Goal: Transaction & Acquisition: Book appointment/travel/reservation

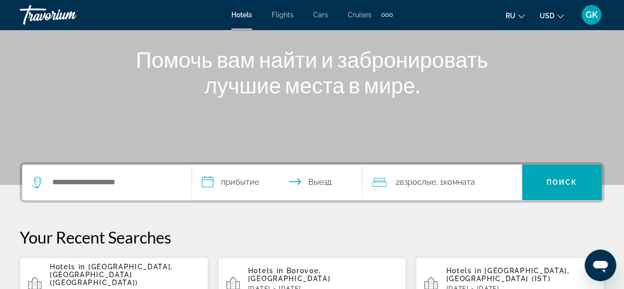
scroll to position [151, 0]
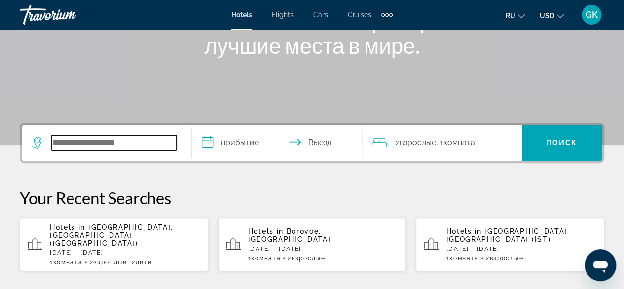
click at [83, 139] on input "Search hotel destination" at bounding box center [113, 142] width 125 height 15
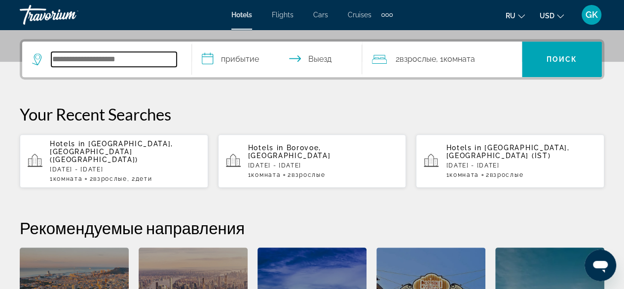
scroll to position [241, 0]
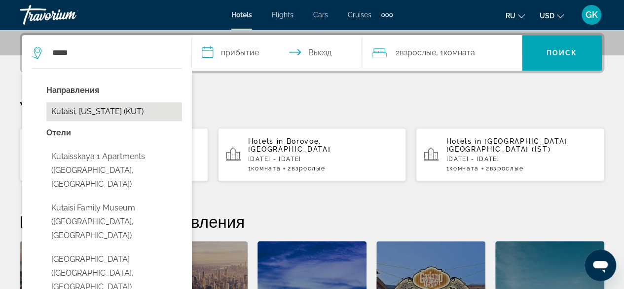
click at [74, 110] on button "Kutaisi, Georgia (KUT)" at bounding box center [114, 111] width 136 height 19
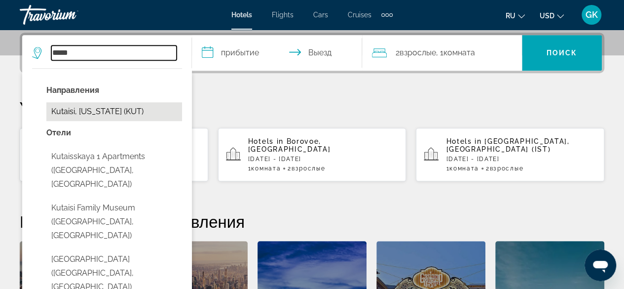
type input "**********"
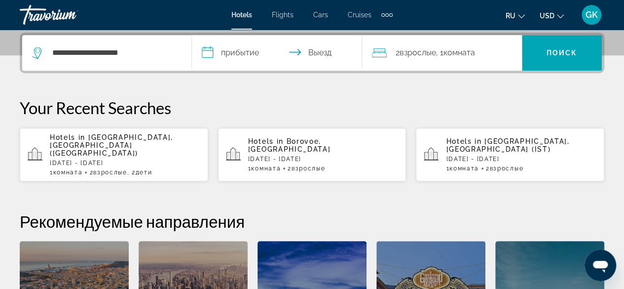
click at [242, 54] on input "**********" at bounding box center [279, 54] width 174 height 38
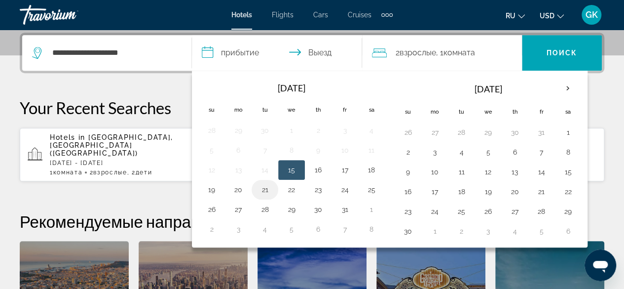
click at [269, 187] on button "21" at bounding box center [265, 190] width 16 height 14
click at [319, 188] on button "23" at bounding box center [318, 190] width 16 height 14
type input "**********"
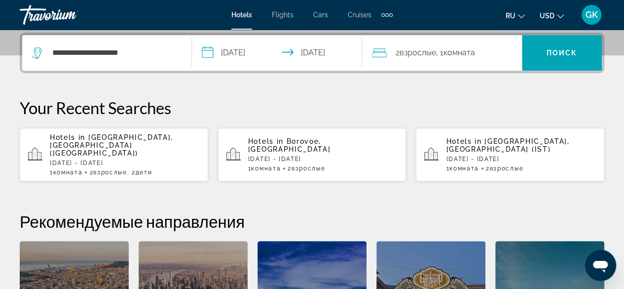
click at [458, 52] on span "Комната" at bounding box center [460, 52] width 32 height 9
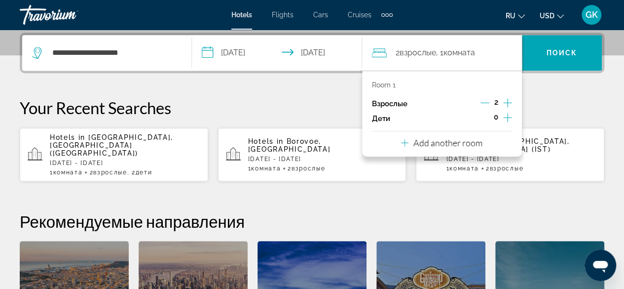
click at [508, 103] on icon "Increment adults" at bounding box center [507, 102] width 9 height 9
click at [487, 101] on icon "Decrement adults" at bounding box center [485, 102] width 9 height 9
click at [455, 141] on p "Add another room" at bounding box center [448, 142] width 69 height 11
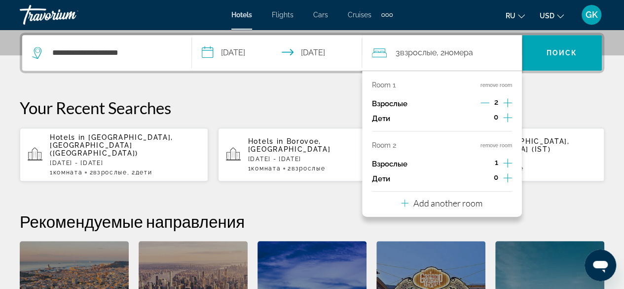
click at [506, 163] on icon "Increment adults" at bounding box center [507, 163] width 9 height 12
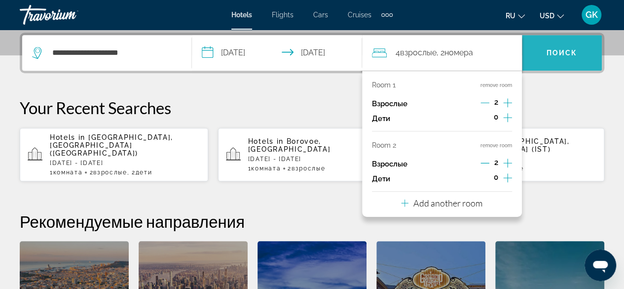
click at [557, 55] on span "Поиск" at bounding box center [562, 53] width 31 height 8
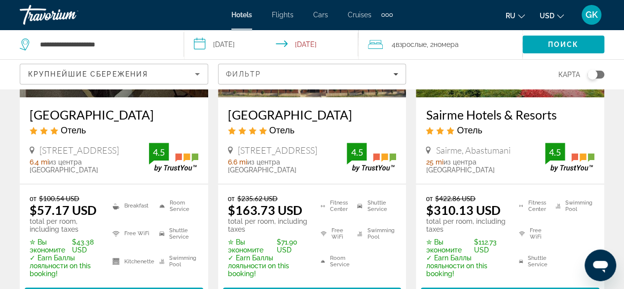
scroll to position [224, 0]
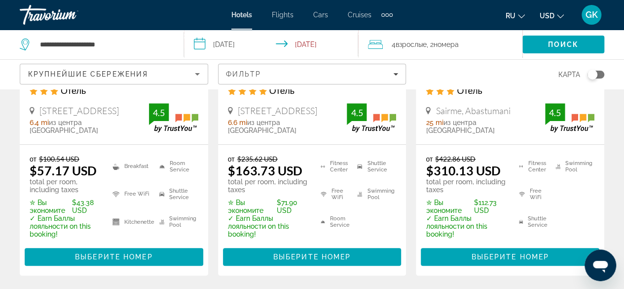
click at [195, 71] on icon "Sort by" at bounding box center [198, 74] width 12 height 12
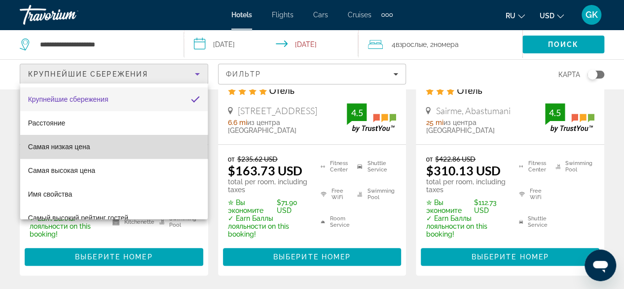
click at [166, 147] on mat-option "Самая низкая цена" at bounding box center [114, 147] width 188 height 24
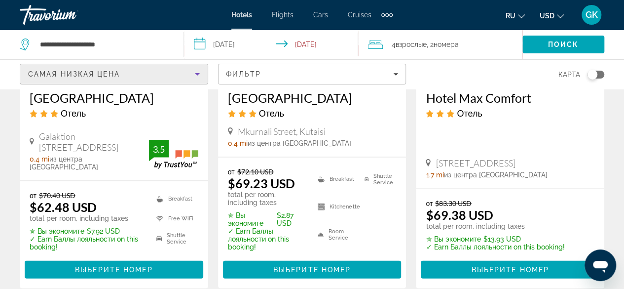
scroll to position [1000, 0]
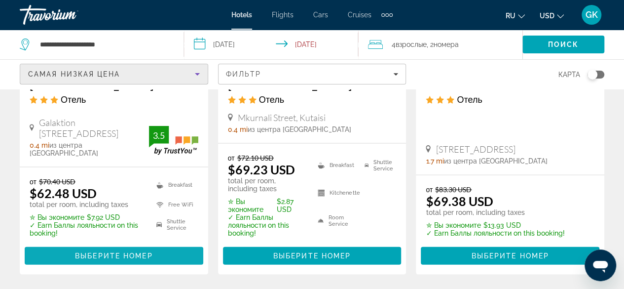
click at [104, 252] on span "Выберите номер" at bounding box center [113, 256] width 77 height 8
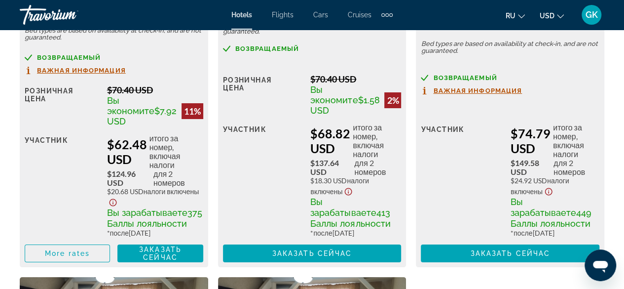
scroll to position [1826, 0]
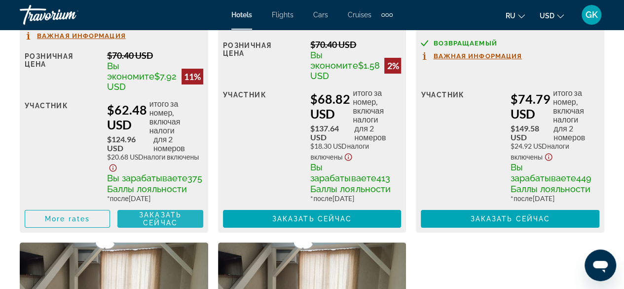
click at [175, 227] on span "Заказать сейчас" at bounding box center [160, 219] width 42 height 16
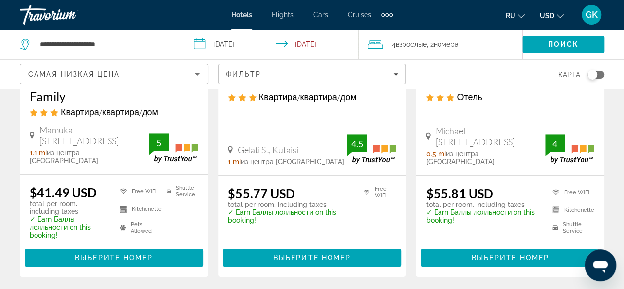
scroll to position [257, 0]
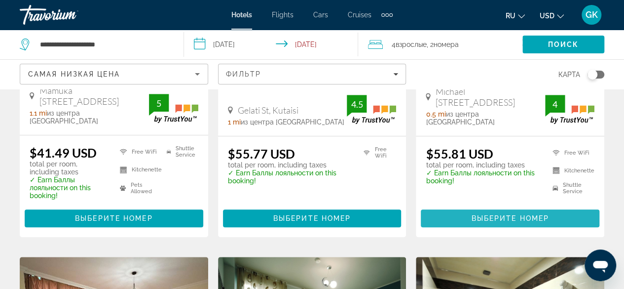
click at [531, 214] on span "Выберите номер" at bounding box center [509, 218] width 77 height 8
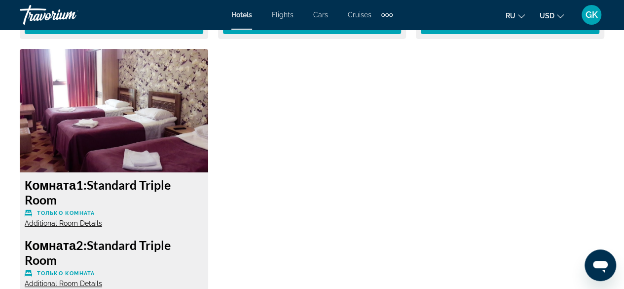
scroll to position [2013, 0]
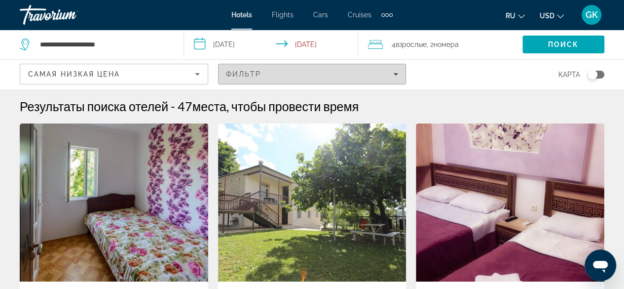
click at [398, 75] on icon "Filters" at bounding box center [395, 74] width 5 height 5
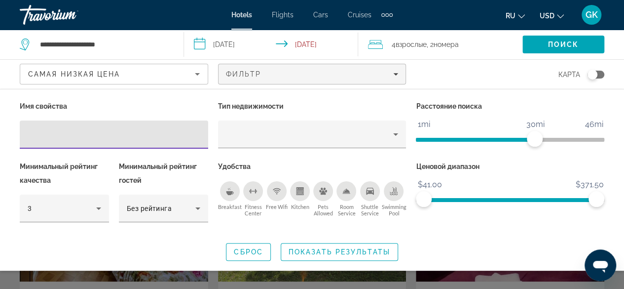
click at [231, 195] on div "Breakfast" at bounding box center [230, 191] width 20 height 20
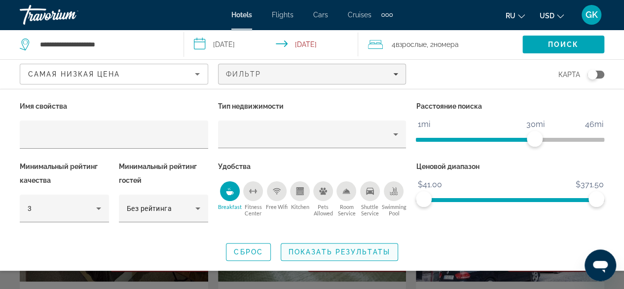
click at [312, 250] on span "Показать результаты" at bounding box center [340, 252] width 102 height 8
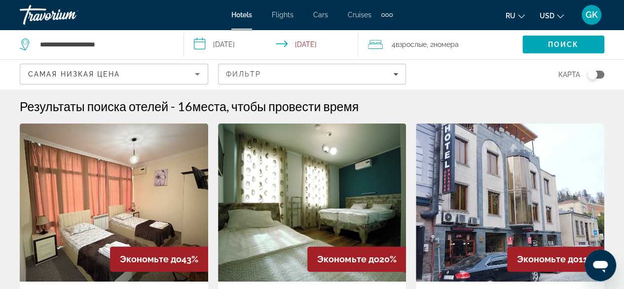
click at [444, 45] on span "номера" at bounding box center [446, 44] width 25 height 8
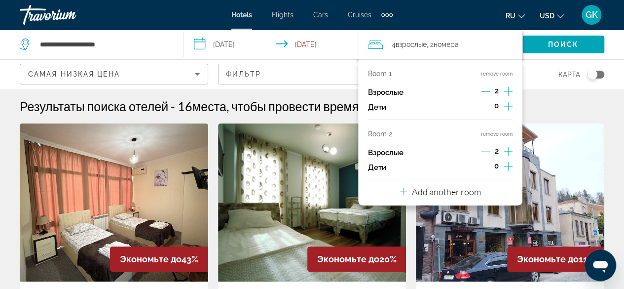
click at [508, 91] on icon "Increment adults" at bounding box center [508, 91] width 9 height 12
click at [487, 153] on icon "Decrement adults" at bounding box center [485, 151] width 9 height 9
click at [551, 128] on img "Main content" at bounding box center [510, 202] width 189 height 158
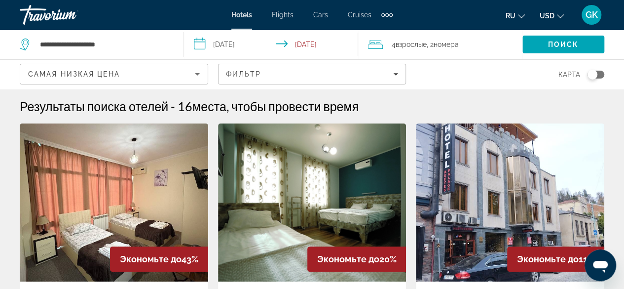
click at [418, 43] on span "Взрослые" at bounding box center [411, 44] width 31 height 8
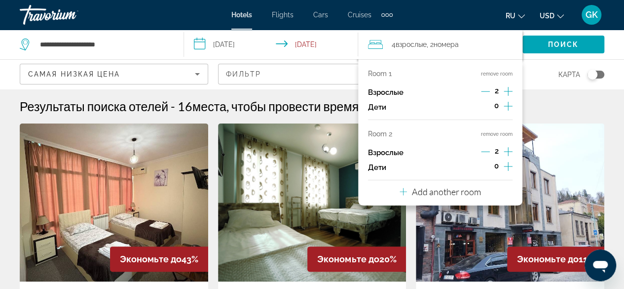
click at [485, 153] on icon "Decrement adults" at bounding box center [485, 151] width 9 height 9
click at [511, 91] on icon "Increment adults" at bounding box center [508, 91] width 9 height 9
click at [482, 91] on icon "Decrement adults" at bounding box center [485, 91] width 9 height 0
click at [373, 46] on icon "Travelers: 4 adults, 0 children" at bounding box center [375, 44] width 15 height 12
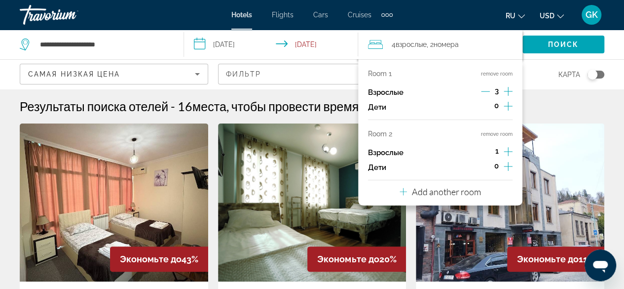
click at [326, 44] on input "**********" at bounding box center [273, 46] width 178 height 33
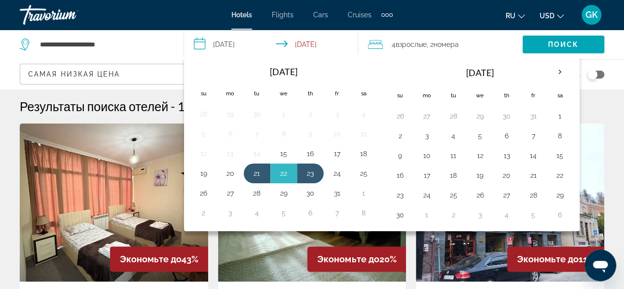
click at [415, 47] on span "Взрослые" at bounding box center [411, 44] width 31 height 8
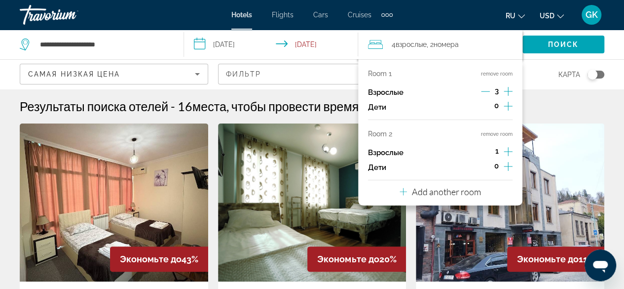
click at [487, 90] on icon "Decrement adults" at bounding box center [485, 91] width 9 height 9
click at [510, 89] on icon "Increment adults" at bounding box center [508, 91] width 9 height 12
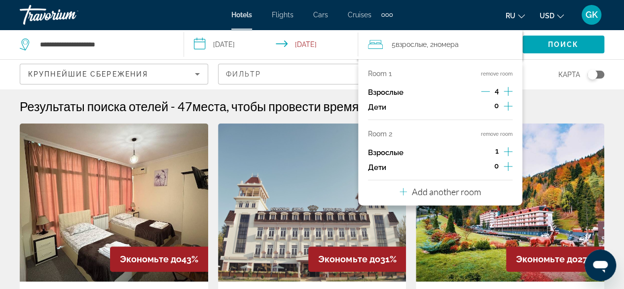
click at [493, 74] on button "remove room" at bounding box center [497, 74] width 32 height 6
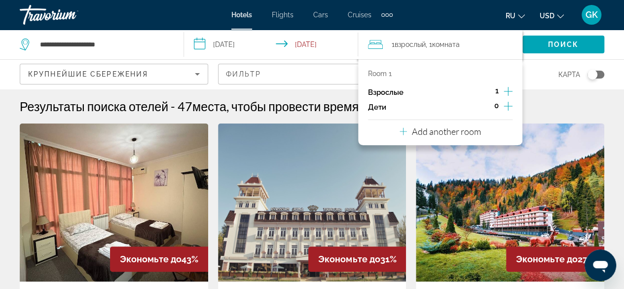
click at [508, 92] on icon "Increment adults" at bounding box center [508, 91] width 9 height 12
click at [557, 44] on span "Поиск" at bounding box center [563, 44] width 31 height 8
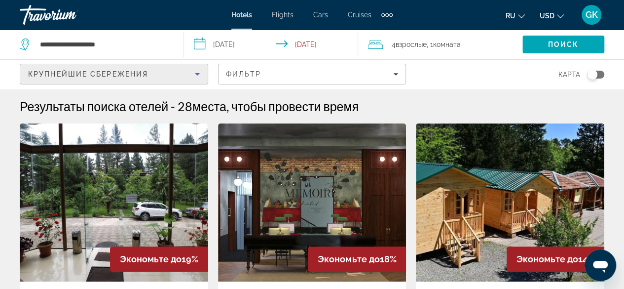
click at [197, 76] on icon "Sort by" at bounding box center [198, 74] width 12 height 12
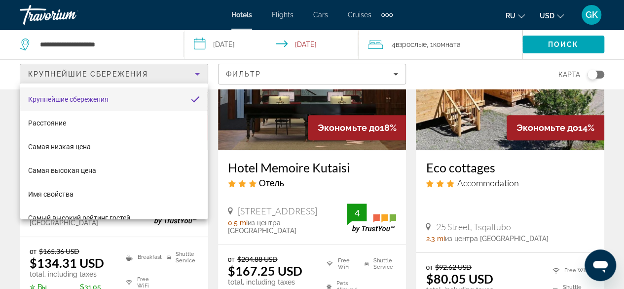
scroll to position [138, 0]
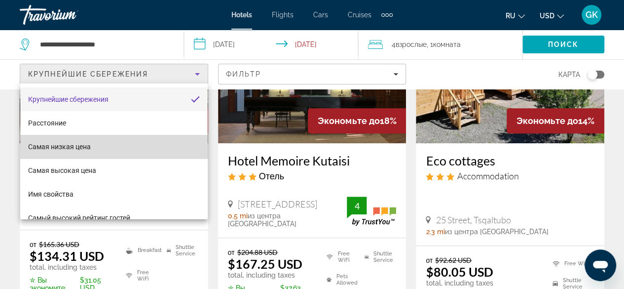
click at [159, 149] on mat-option "Самая низкая цена" at bounding box center [114, 147] width 188 height 24
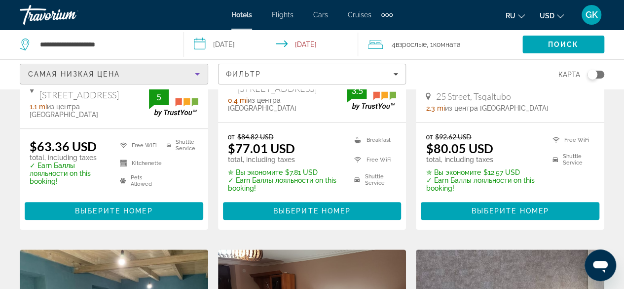
scroll to position [283, 0]
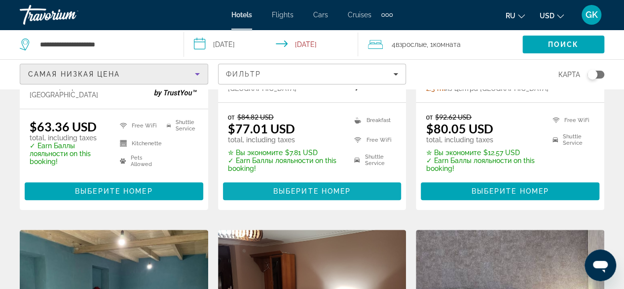
click at [290, 187] on span "Выберите номер" at bounding box center [311, 191] width 77 height 8
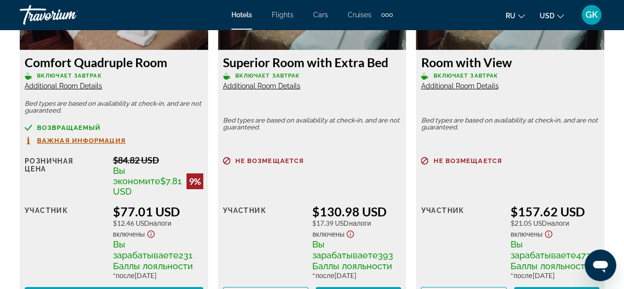
scroll to position [1677, 0]
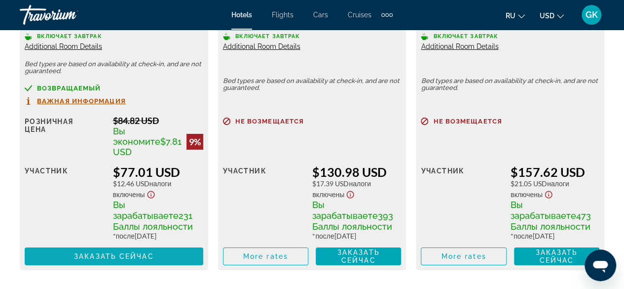
click at [131, 253] on span "Заказать сейчас" at bounding box center [114, 256] width 80 height 8
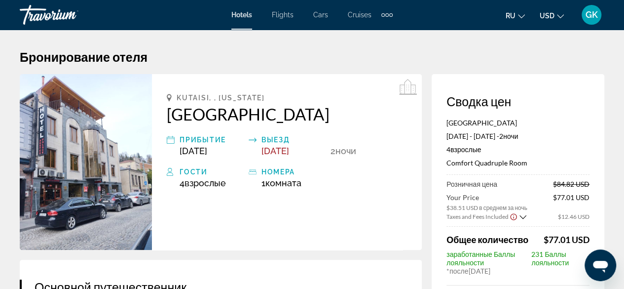
drag, startPoint x: 163, startPoint y: 109, endPoint x: 312, endPoint y: 106, distance: 149.1
click at [312, 106] on div "Kutaisi, , Georgia Aeetes Palace Hotel прибытие Oct 21, 2025 Выезд Oct 23, 2025…" at bounding box center [287, 162] width 270 height 176
copy h2 "Aeetes Palace Hotel"
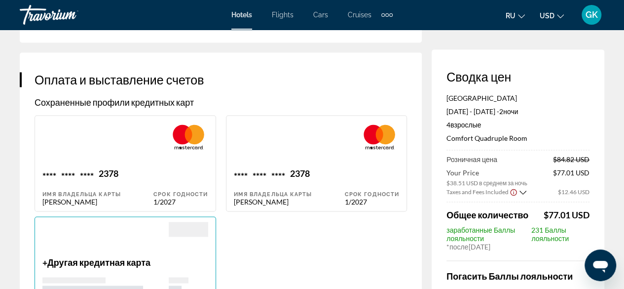
scroll to position [730, 0]
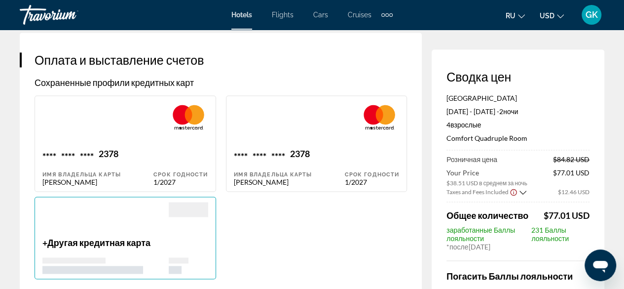
click at [127, 148] on div "Main content" at bounding box center [97, 124] width 111 height 47
type input "******"
type input "**********"
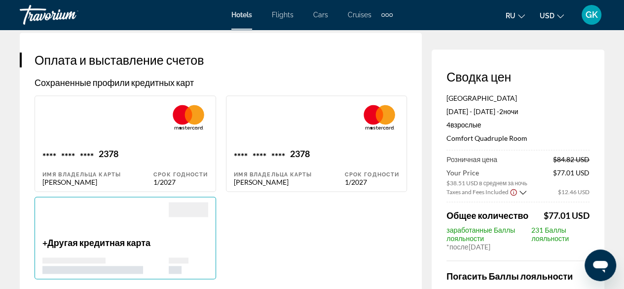
type input "******"
type input "***"
type input "******"
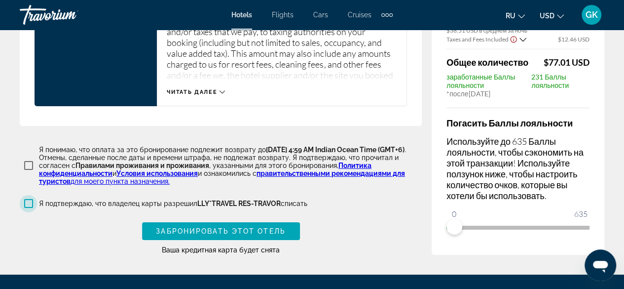
scroll to position [1564, 0]
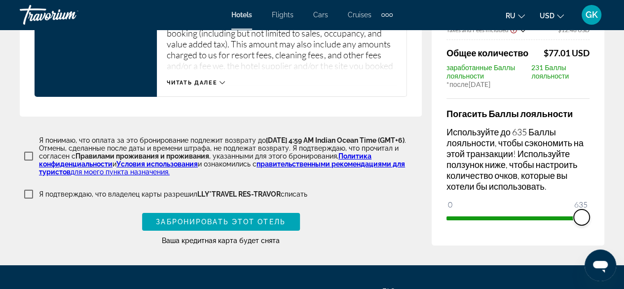
drag, startPoint x: 455, startPoint y: 223, endPoint x: 595, endPoint y: 231, distance: 140.4
click at [595, 231] on div "Сводка цен Aeetes Palace Hotel Oct 21, 2025 - Oct 23, 2025 - 2 ночь ночи 4 Взро…" at bounding box center [518, 66] width 173 height 358
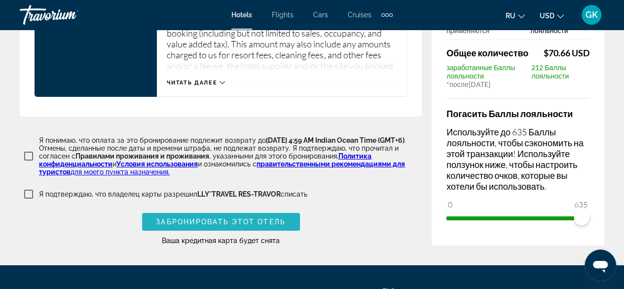
click at [234, 226] on span "Забронировать этот отель" at bounding box center [220, 222] width 129 height 8
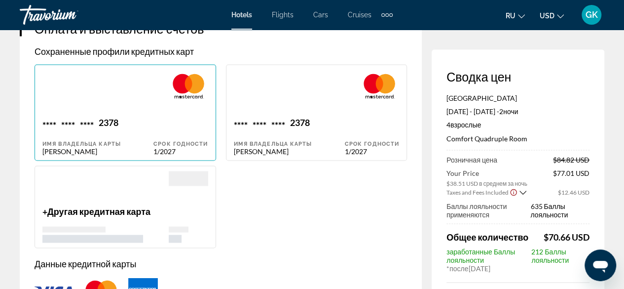
scroll to position [799, 0]
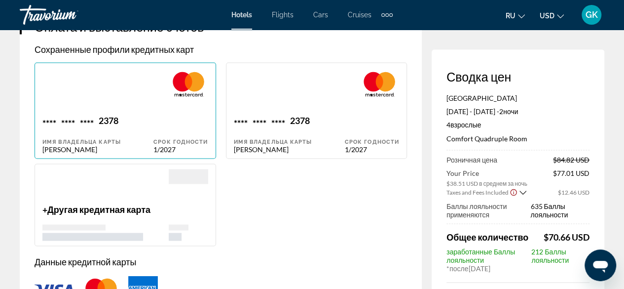
click at [372, 109] on div "Main content" at bounding box center [372, 91] width 54 height 47
type input "******"
type input "**********"
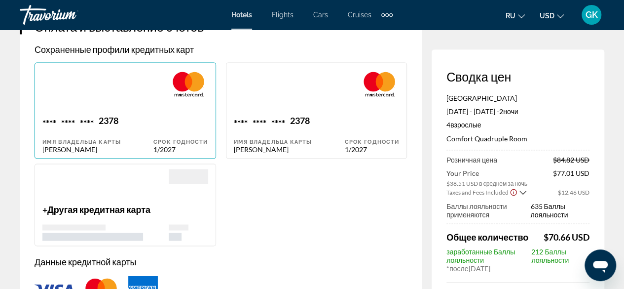
type input "******"
type input "***"
type input "******"
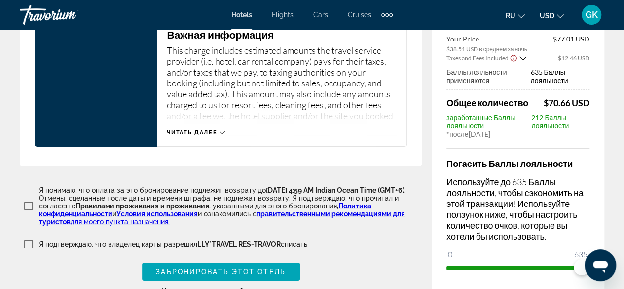
scroll to position [1632, 0]
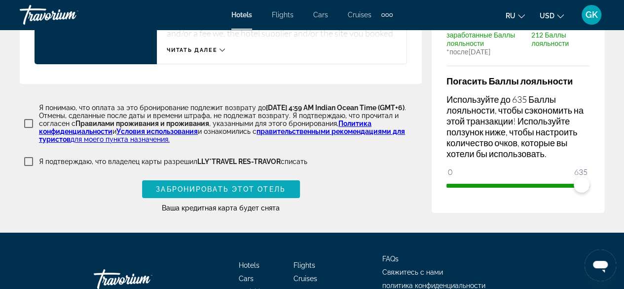
click at [197, 193] on span "Забронировать этот отель" at bounding box center [220, 189] width 129 height 8
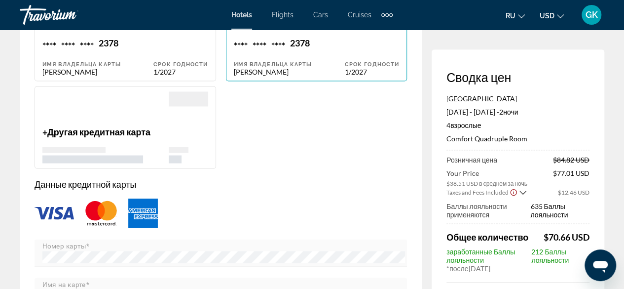
scroll to position [881, 0]
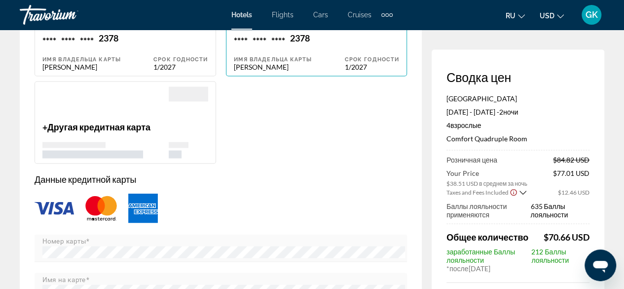
click at [96, 120] on div "Main content" at bounding box center [105, 103] width 126 height 35
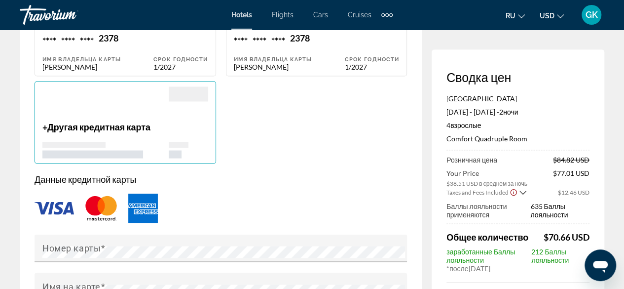
click at [96, 120] on div "Main content" at bounding box center [105, 103] width 126 height 35
click at [73, 252] on mat-label "Номер карты" at bounding box center [71, 247] width 58 height 10
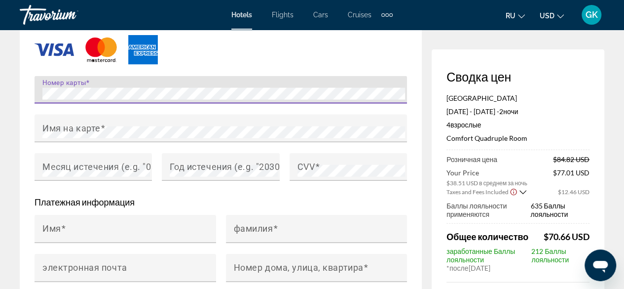
scroll to position [1105, 0]
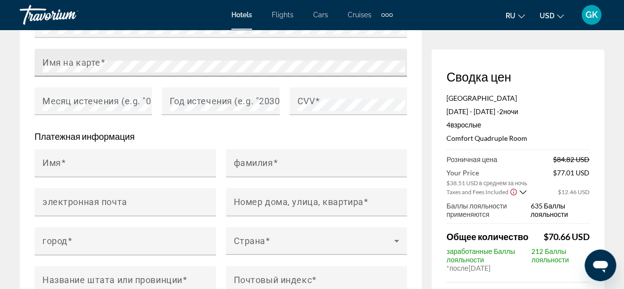
click at [65, 66] on mat-label "Имя на карте" at bounding box center [71, 62] width 58 height 10
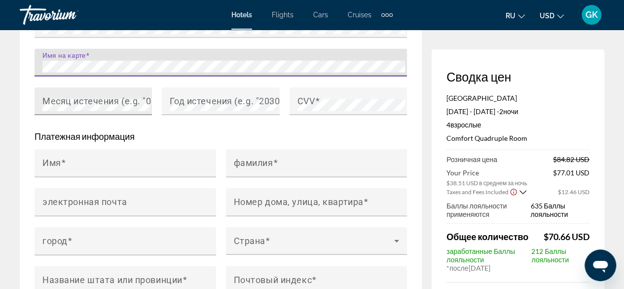
click at [43, 106] on mat-label "Месяц истечения (e.g. "05")" at bounding box center [102, 101] width 120 height 10
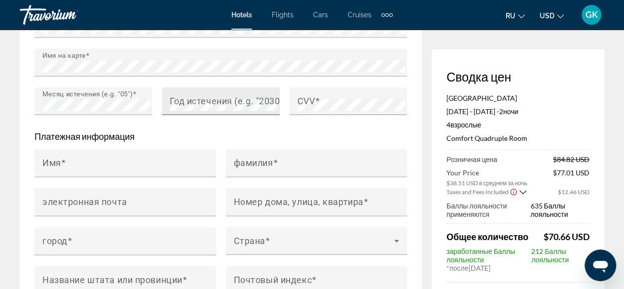
click at [175, 106] on mat-label "Год истечения (e.g. "2030")" at bounding box center [228, 101] width 116 height 10
click at [307, 101] on div "CVV" at bounding box center [352, 101] width 108 height 28
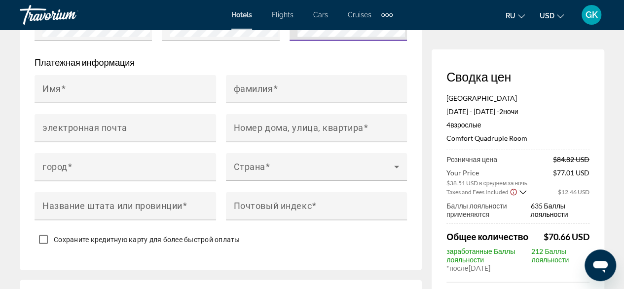
scroll to position [1184, 0]
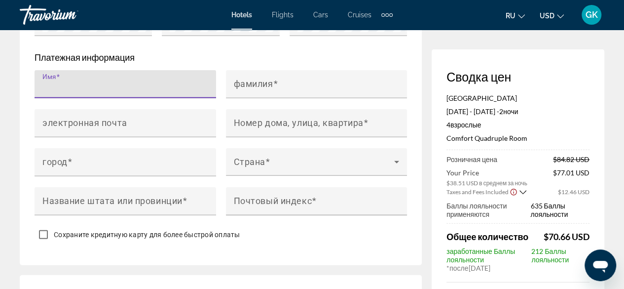
click at [101, 94] on input "Имя" at bounding box center [128, 88] width 172 height 12
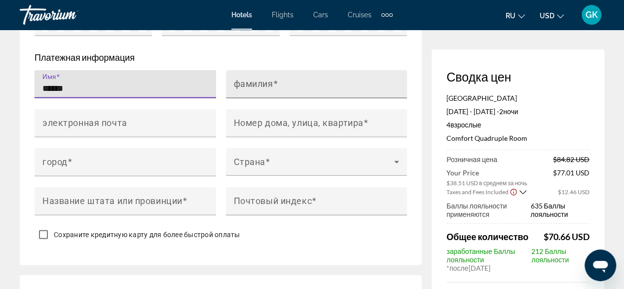
type input "******"
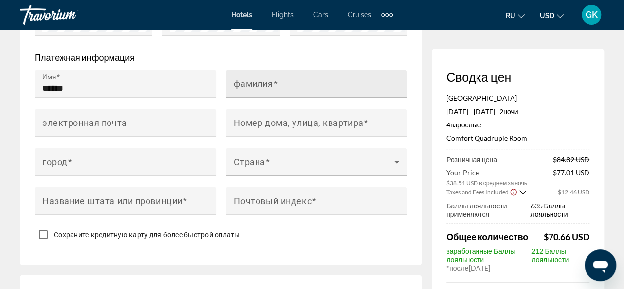
click at [248, 87] on mat-label "фамилия" at bounding box center [253, 83] width 39 height 10
click at [248, 87] on input "фамилия" at bounding box center [320, 88] width 172 height 12
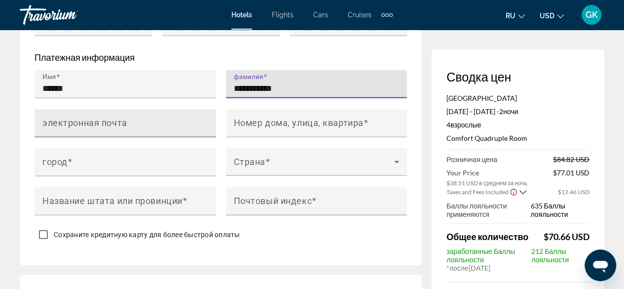
type input "**********"
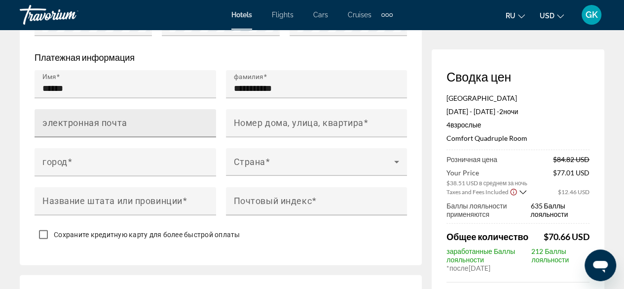
click at [166, 126] on div "электронная почта" at bounding box center [128, 123] width 172 height 28
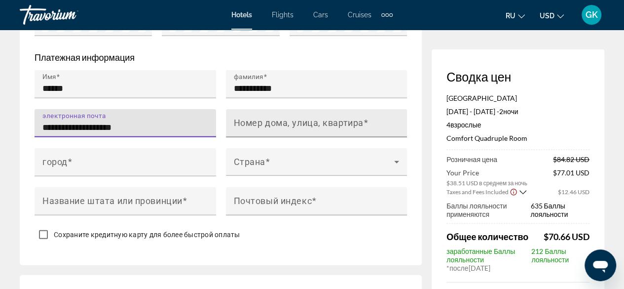
type input "**********"
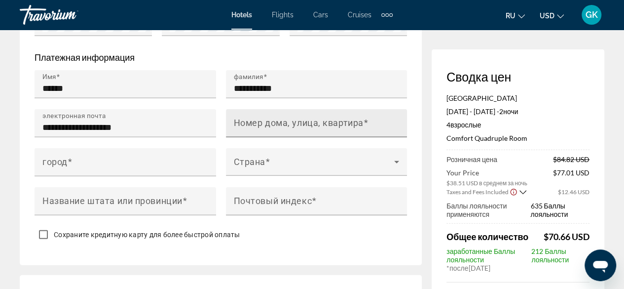
click at [262, 128] on mat-label "Номер дома, улица, квартира" at bounding box center [299, 122] width 130 height 10
click at [262, 130] on input "Номер дома, улица, квартира" at bounding box center [320, 127] width 172 height 12
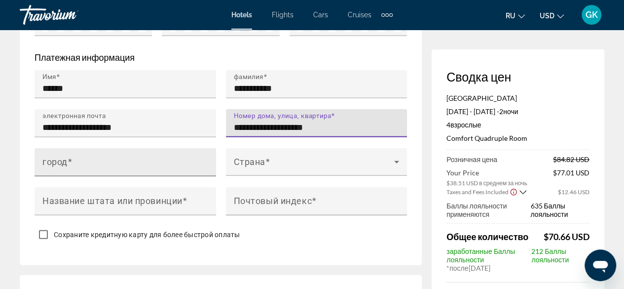
type input "**********"
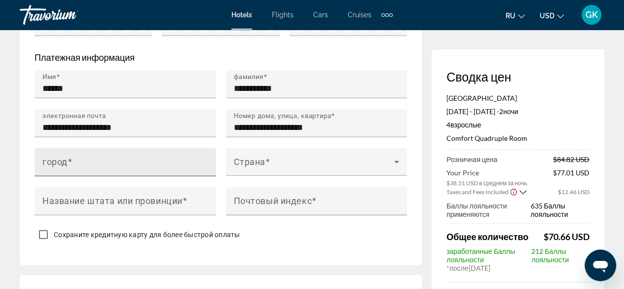
click at [116, 163] on div "город" at bounding box center [128, 162] width 172 height 28
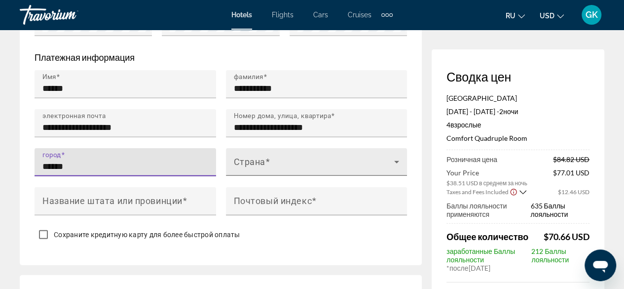
type input "******"
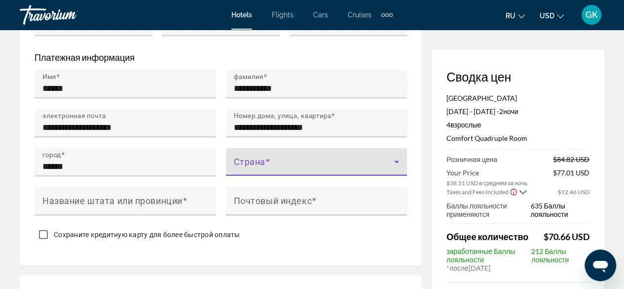
click at [257, 167] on span "Main content" at bounding box center [314, 166] width 161 height 12
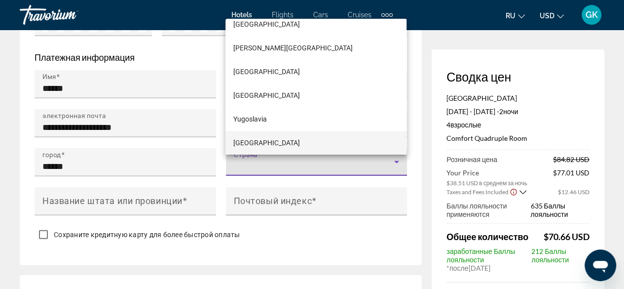
scroll to position [2752, 0]
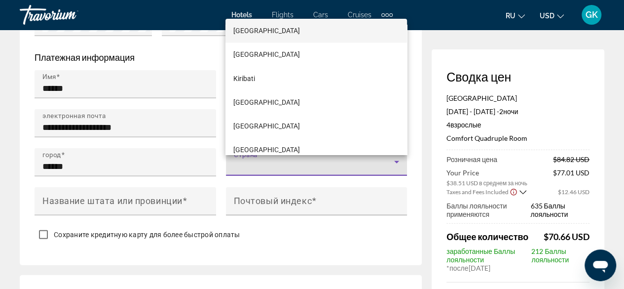
click at [287, 26] on mat-option "Kazakhstan" at bounding box center [316, 31] width 181 height 24
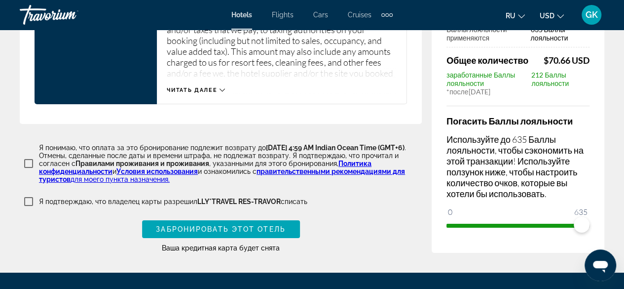
scroll to position [1631, 0]
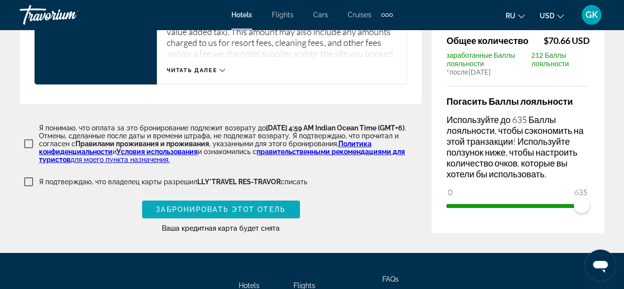
click at [219, 213] on span "Забронировать этот отель" at bounding box center [220, 209] width 129 height 8
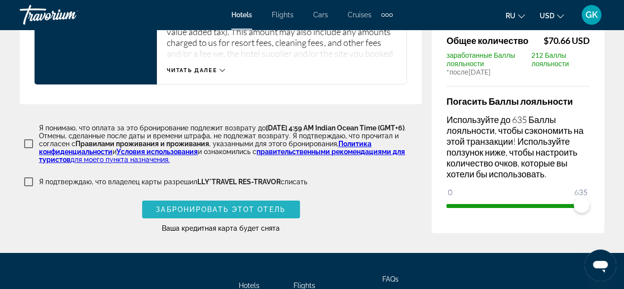
scroll to position [1250, 0]
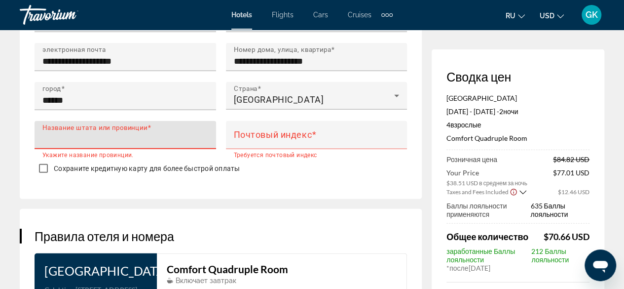
click at [136, 140] on input "Название штата или провинции" at bounding box center [128, 139] width 172 height 12
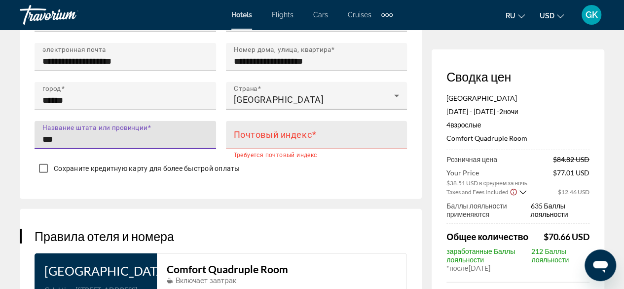
type input "***"
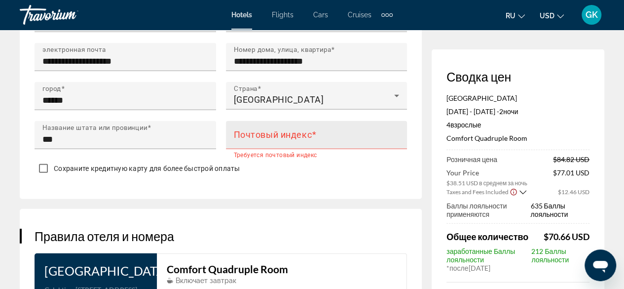
click at [256, 138] on mat-label "Почтовый индекс" at bounding box center [273, 134] width 78 height 10
click at [256, 138] on input "Почтовый индекс" at bounding box center [320, 139] width 172 height 12
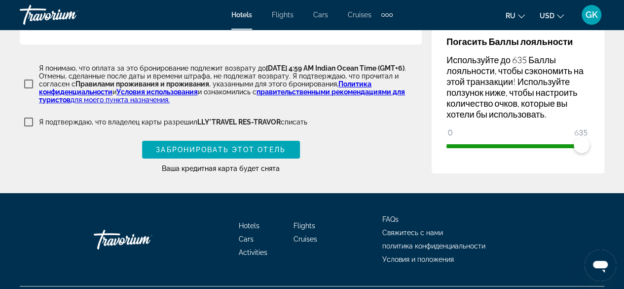
scroll to position [1721, 0]
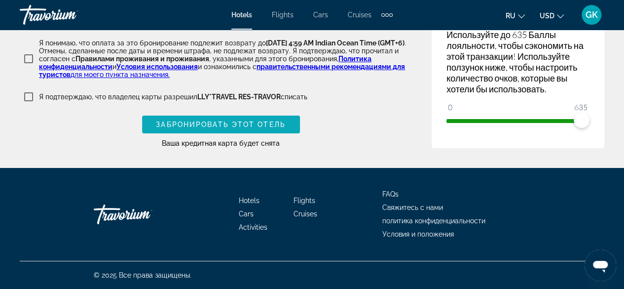
type input "******"
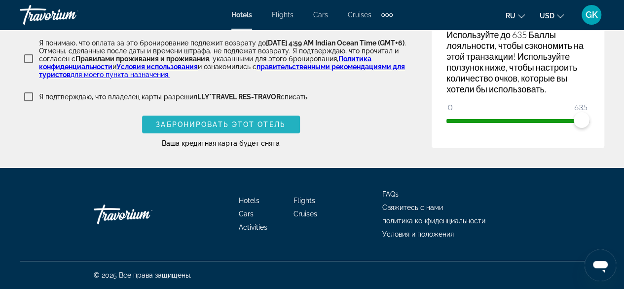
click at [236, 120] on span "Забронировать этот отель" at bounding box center [220, 124] width 129 height 8
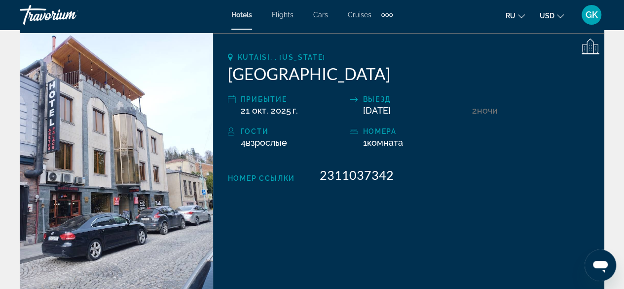
scroll to position [117, 0]
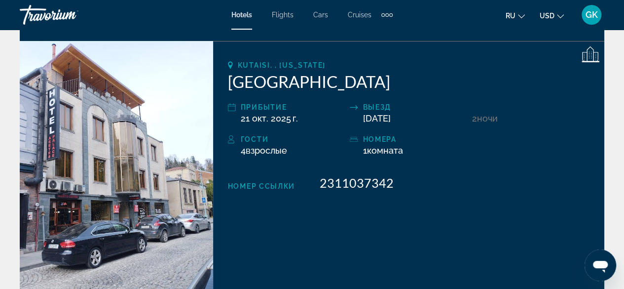
drag, startPoint x: 228, startPoint y: 81, endPoint x: 387, endPoint y: 81, distance: 158.9
click at [387, 81] on h2 "Aeetes Palace Hotel" at bounding box center [409, 82] width 362 height 20
copy h2 "Aeetes Palace Hotel"
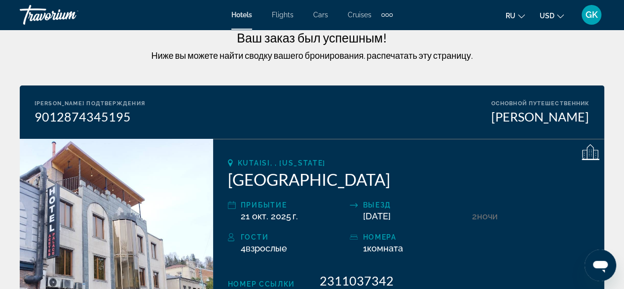
scroll to position [0, 0]
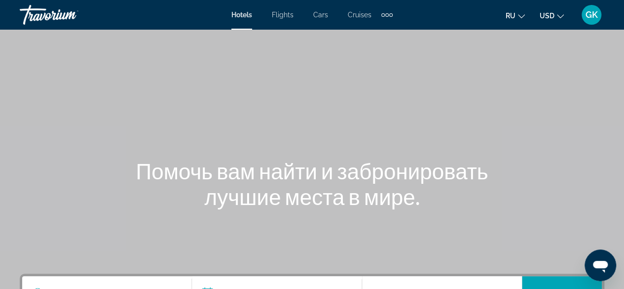
click at [386, 14] on div "Extra navigation items" at bounding box center [386, 14] width 3 height 3
click at [372, 32] on span "Activities" at bounding box center [370, 33] width 29 height 8
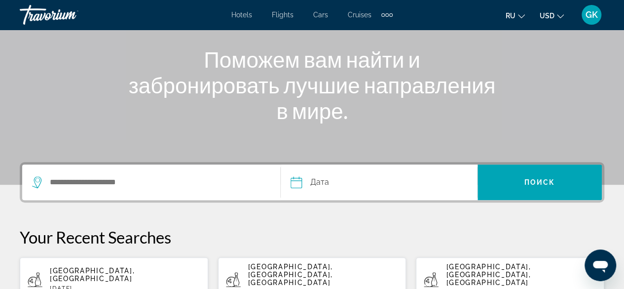
scroll to position [158, 0]
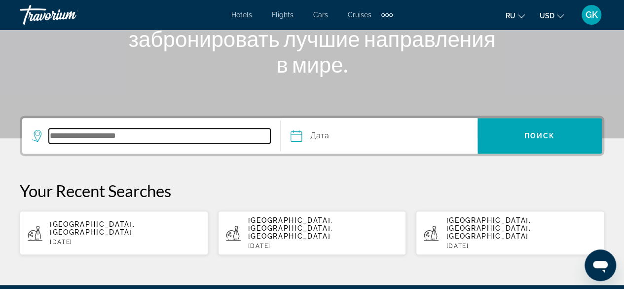
click at [109, 136] on input "Search destination" at bounding box center [160, 135] width 222 height 15
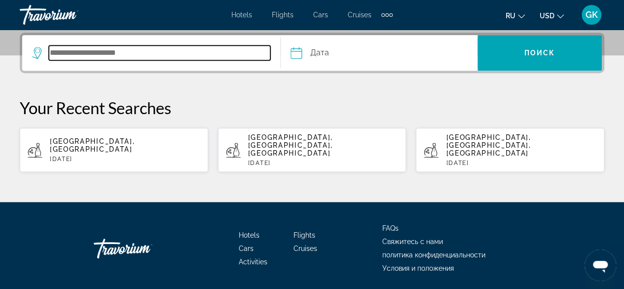
scroll to position [241, 0]
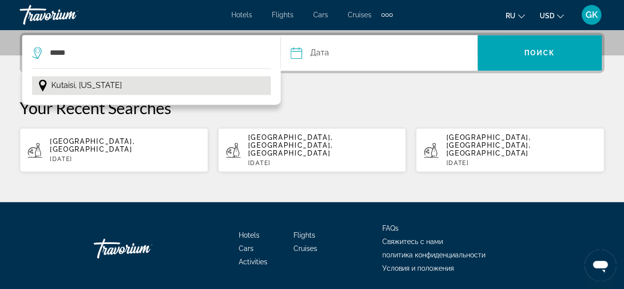
click at [83, 81] on span "Kutaisi, [US_STATE]" at bounding box center [86, 85] width 71 height 14
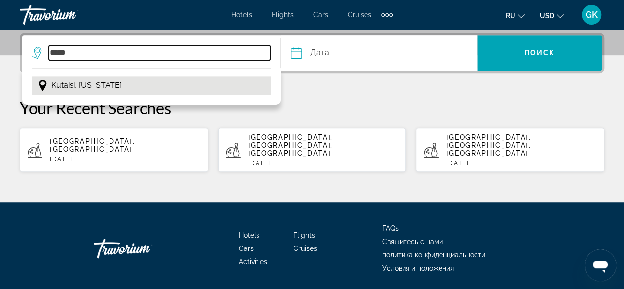
type input "**********"
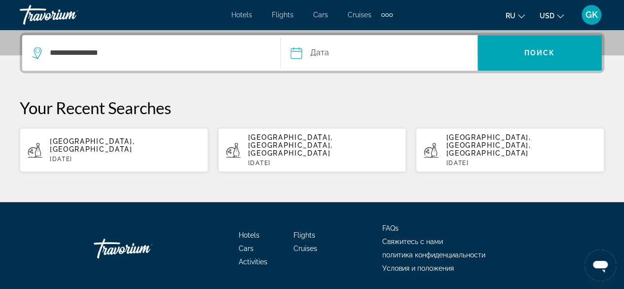
click at [325, 53] on input "Date" at bounding box center [336, 54] width 97 height 38
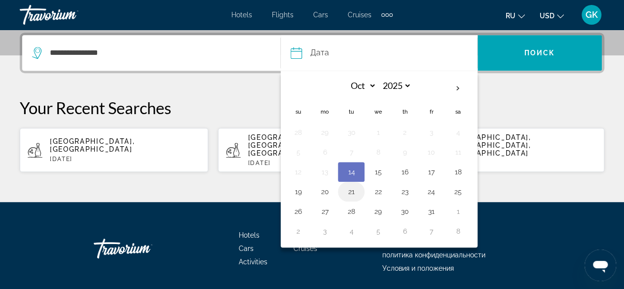
click at [356, 189] on button "21" at bounding box center [352, 192] width 16 height 14
type input "**********"
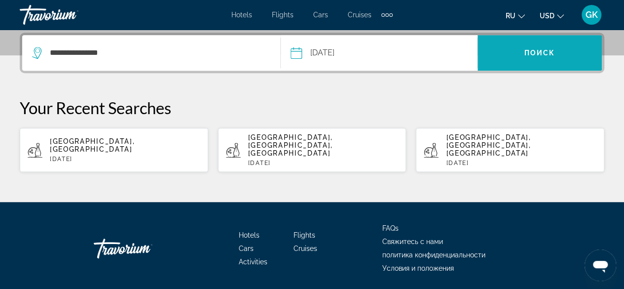
click at [545, 55] on span "Поиск" at bounding box center [540, 53] width 31 height 8
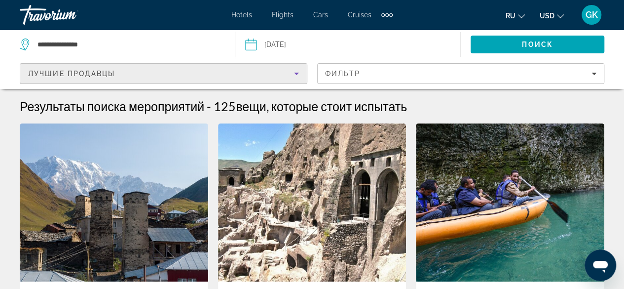
click at [294, 75] on icon "Sort by" at bounding box center [297, 74] width 12 height 12
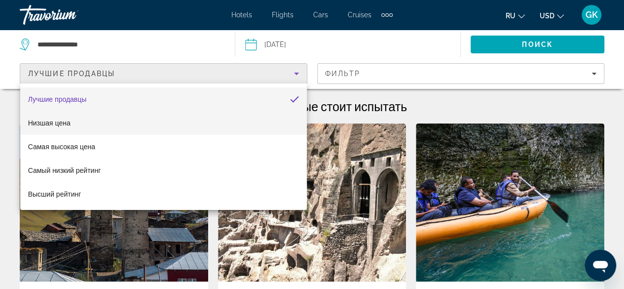
click at [199, 123] on mat-option "Низшая цена" at bounding box center [163, 123] width 287 height 24
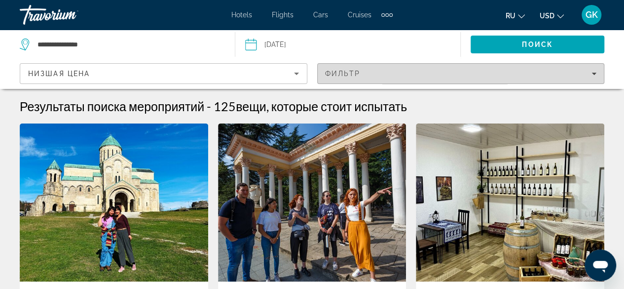
drag, startPoint x: 595, startPoint y: 70, endPoint x: 369, endPoint y: 68, distance: 225.6
click at [369, 68] on span "Filters" at bounding box center [461, 74] width 287 height 24
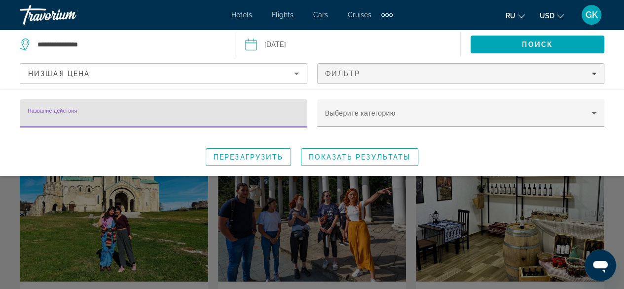
click at [247, 115] on input "Название действия" at bounding box center [164, 118] width 272 height 12
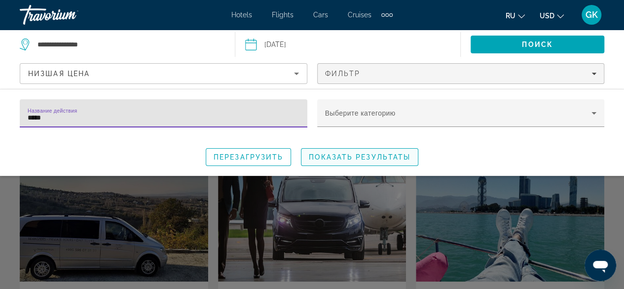
type input "*****"
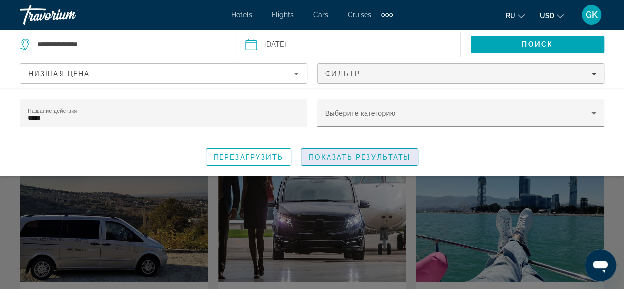
click at [347, 156] on span "Показать результаты" at bounding box center [360, 157] width 102 height 8
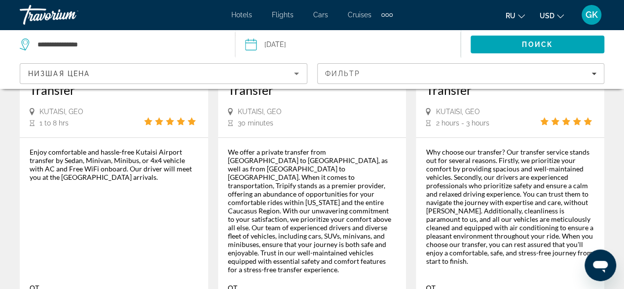
scroll to position [289, 0]
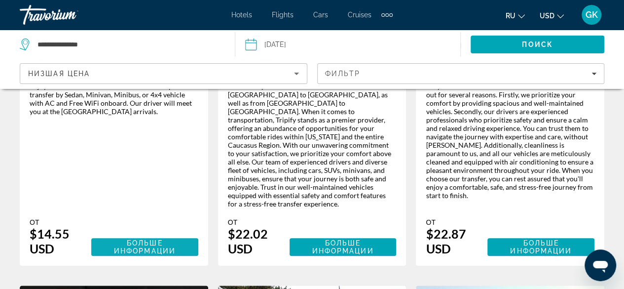
click at [141, 239] on span "Больше информации" at bounding box center [145, 247] width 62 height 16
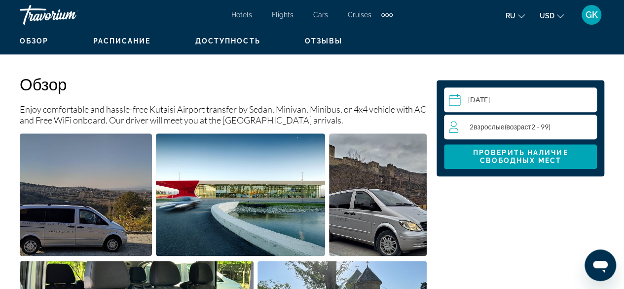
scroll to position [480, 0]
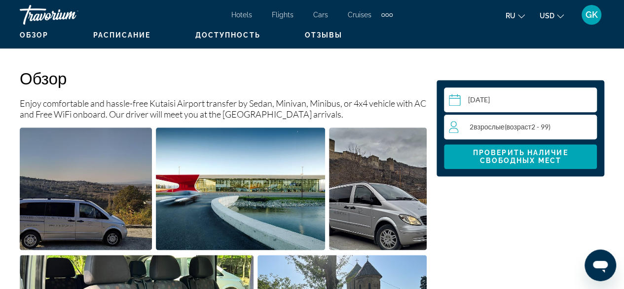
click at [522, 126] on span "возраст" at bounding box center [518, 126] width 25 height 8
click at [582, 125] on div "2 Взрослый Взрослые ( возраст 2 - 99) min : 2, max : 15" at bounding box center [523, 127] width 148 height 16
click at [584, 126] on icon "Increment adults" at bounding box center [587, 126] width 9 height 9
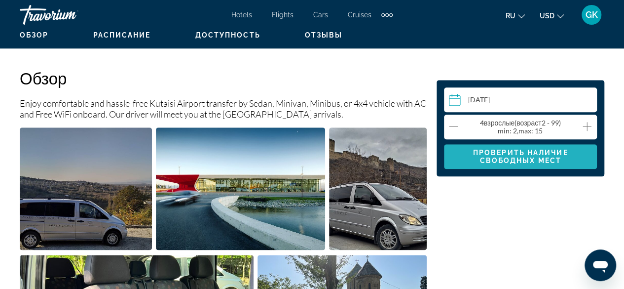
click at [551, 153] on span "Проверить наличие свободных мест" at bounding box center [520, 157] width 95 height 16
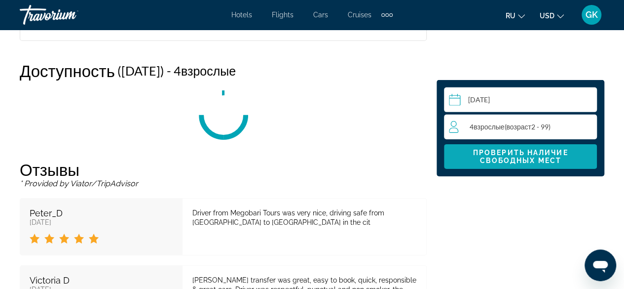
scroll to position [1524, 0]
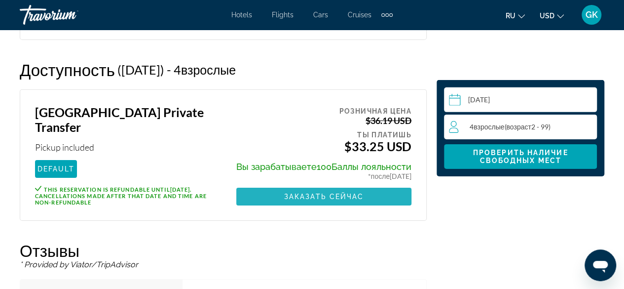
click at [327, 198] on span "Заказать сейчас" at bounding box center [324, 196] width 80 height 8
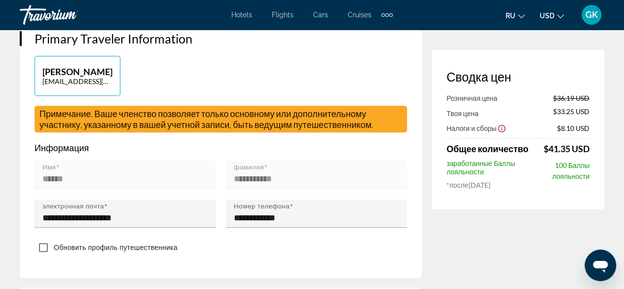
scroll to position [229, 0]
